Goal: Task Accomplishment & Management: Manage account settings

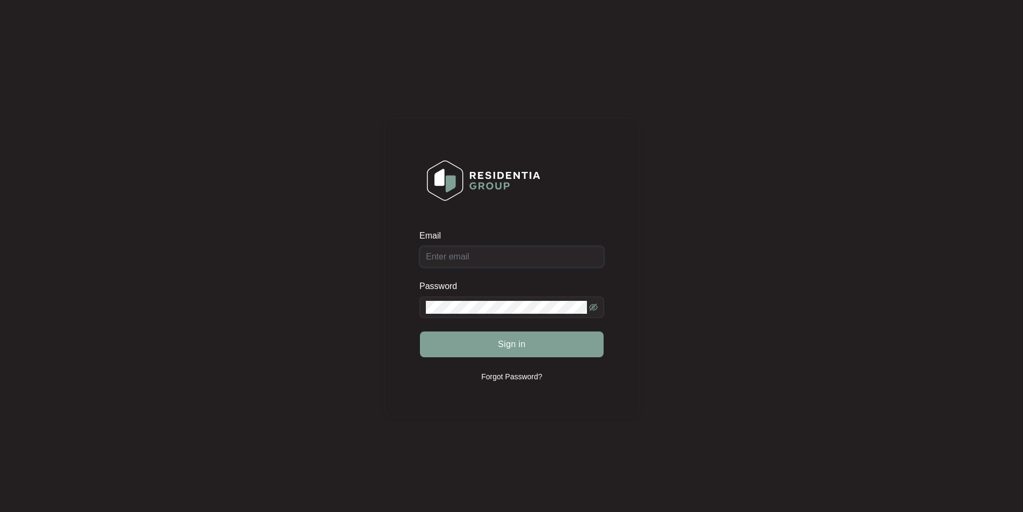
click at [489, 257] on input "Email" at bounding box center [511, 256] width 185 height 21
type input "[EMAIL_ADDRESS][DOMAIN_NAME]"
click at [420, 331] on button "Sign in" at bounding box center [512, 344] width 184 height 26
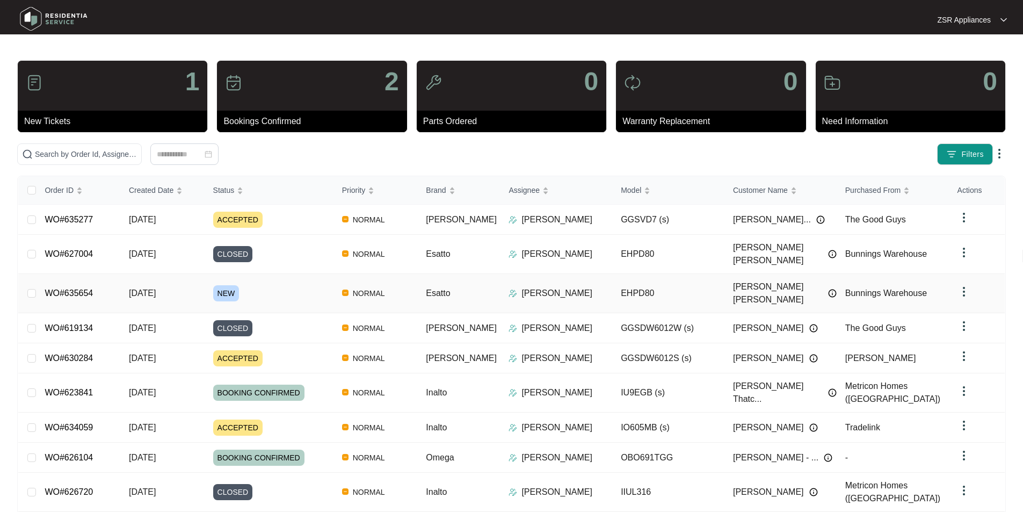
click at [74, 288] on link "WO#635654" at bounding box center [69, 292] width 48 height 9
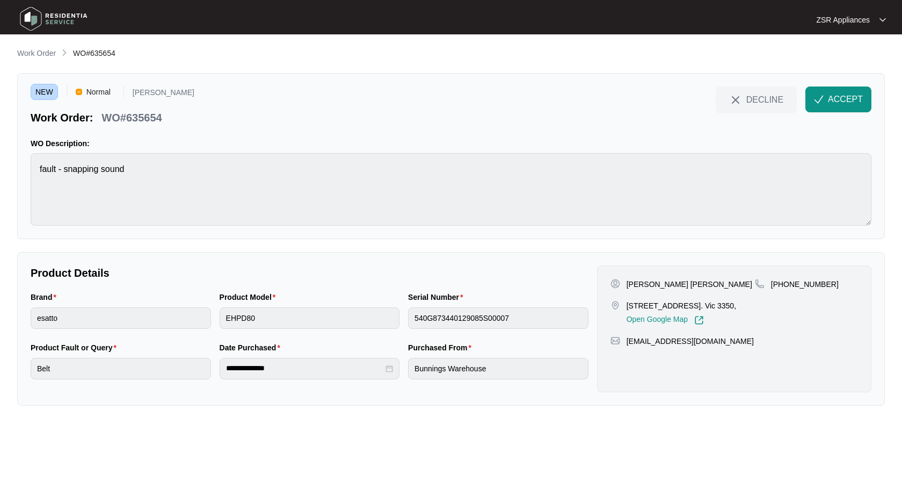
click at [646, 289] on div "[PERSON_NAME] [PERSON_NAME] [STREET_ADDRESS]. Vic 3350, Open Google Map" at bounding box center [682, 302] width 144 height 46
click at [647, 283] on p "[PERSON_NAME] [PERSON_NAME]" at bounding box center [690, 284] width 126 height 11
copy p "[PERSON_NAME] [PERSON_NAME]"
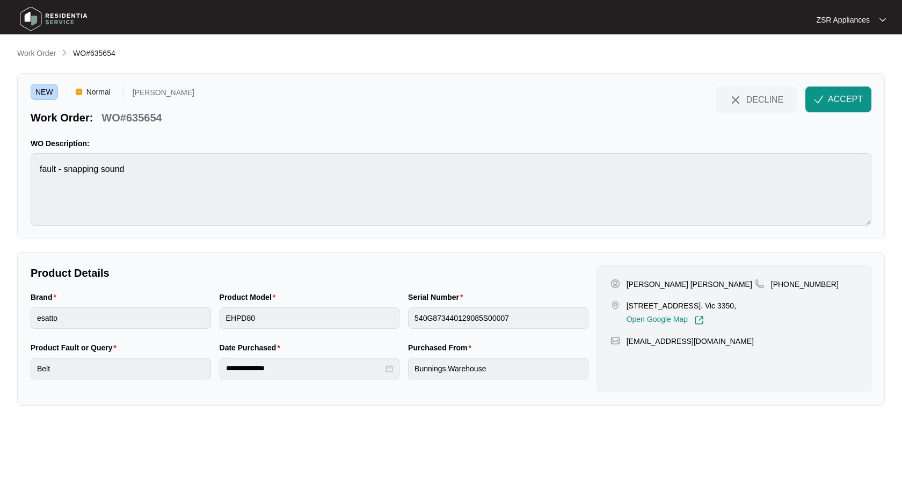
click at [149, 112] on p "WO#635654" at bounding box center [131, 117] width 60 height 15
copy p "635654"
click at [864, 108] on button "ACCEPT" at bounding box center [838, 99] width 66 height 26
